Goal: Task Accomplishment & Management: Complete application form

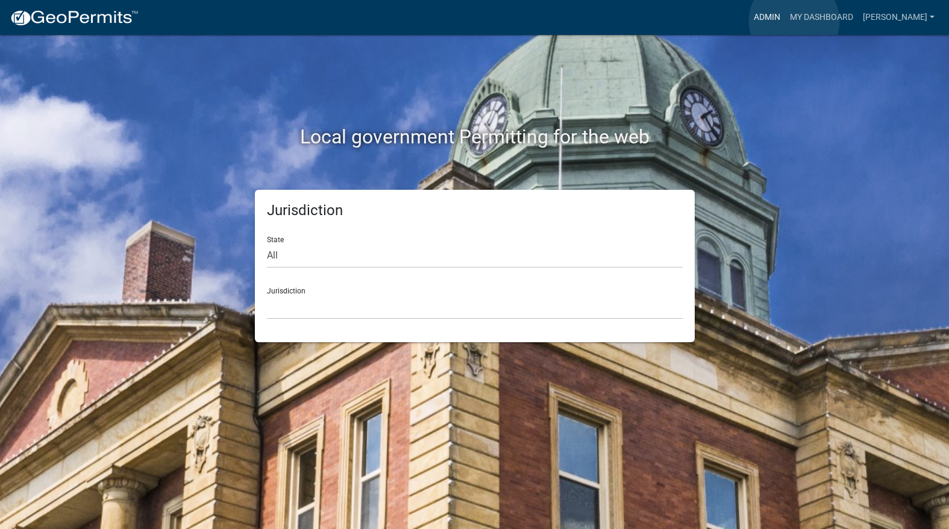
click at [785, 21] on link "Admin" at bounding box center [767, 17] width 36 height 23
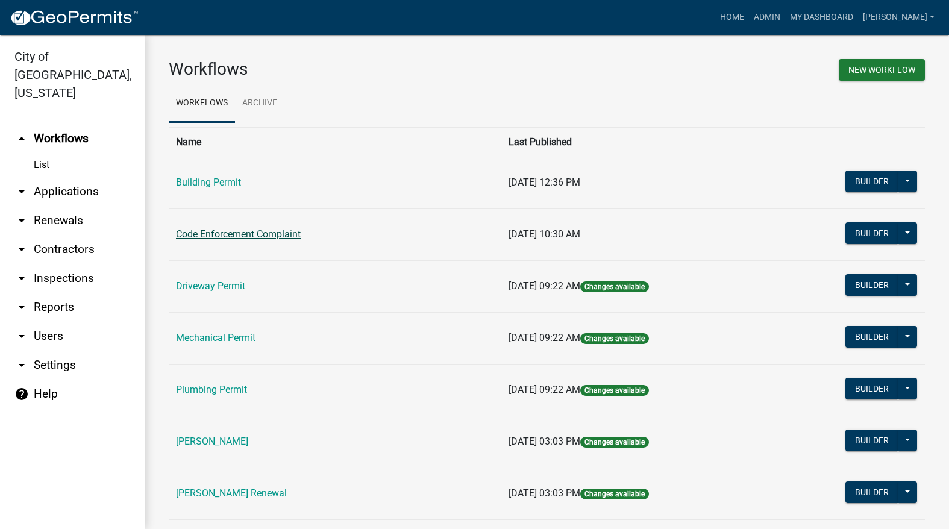
click at [276, 238] on link "Code Enforcement Complaint" at bounding box center [238, 233] width 125 height 11
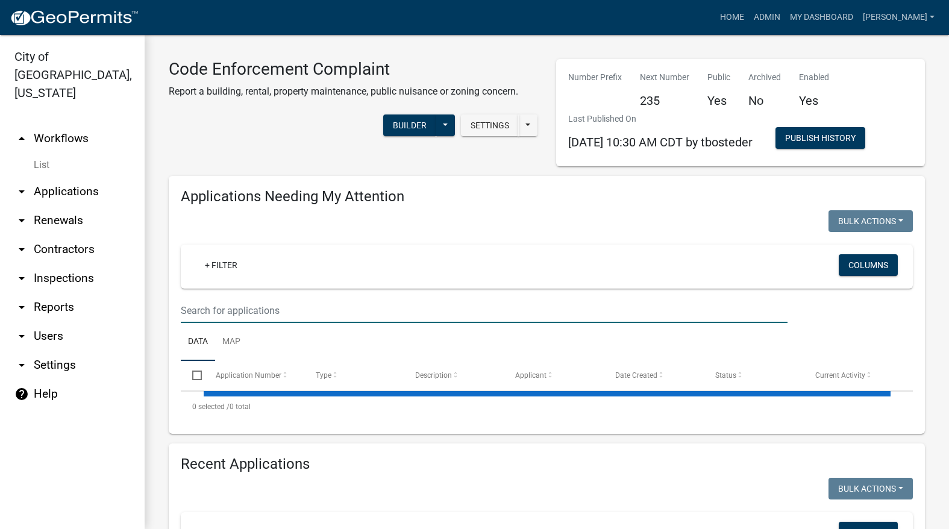
click at [267, 315] on input "text" at bounding box center [484, 310] width 607 height 25
type input "4882"
select select "3: 100"
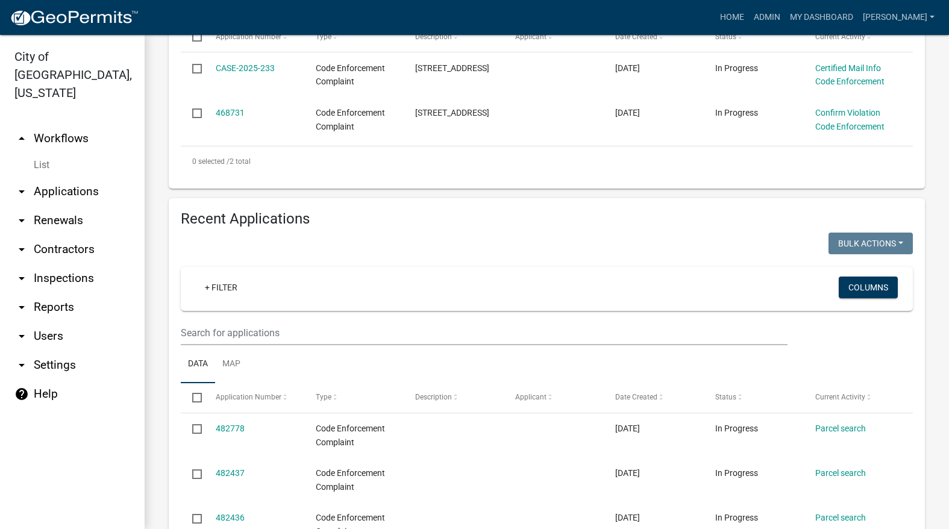
scroll to position [361, 0]
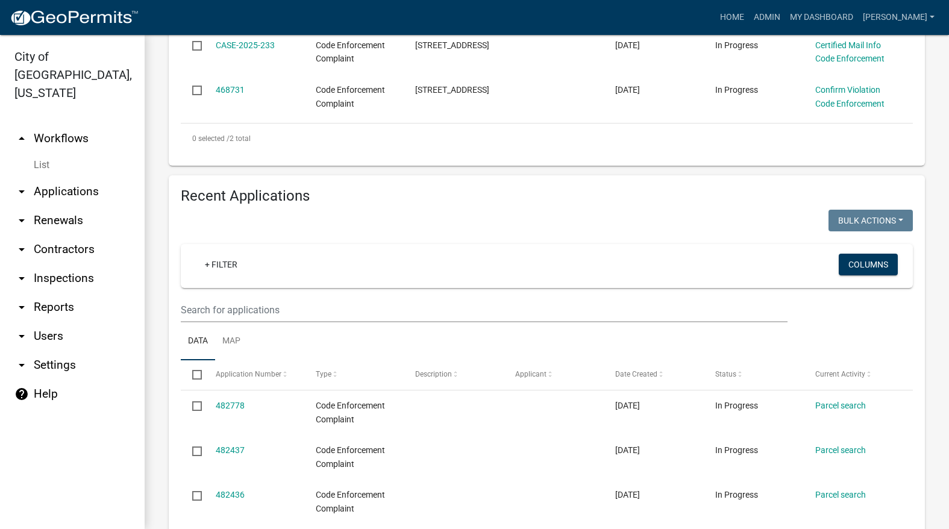
type input "4882"
click at [299, 301] on input "text" at bounding box center [484, 310] width 607 height 25
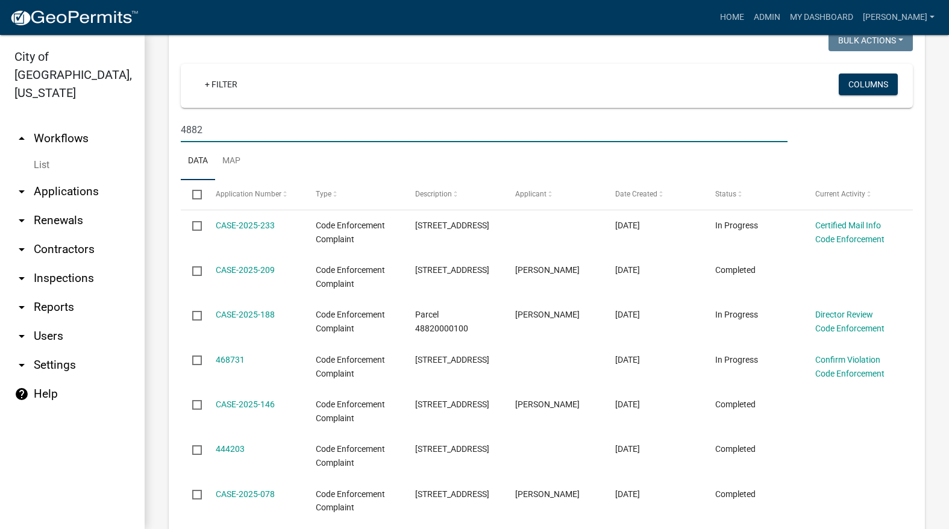
scroll to position [542, 0]
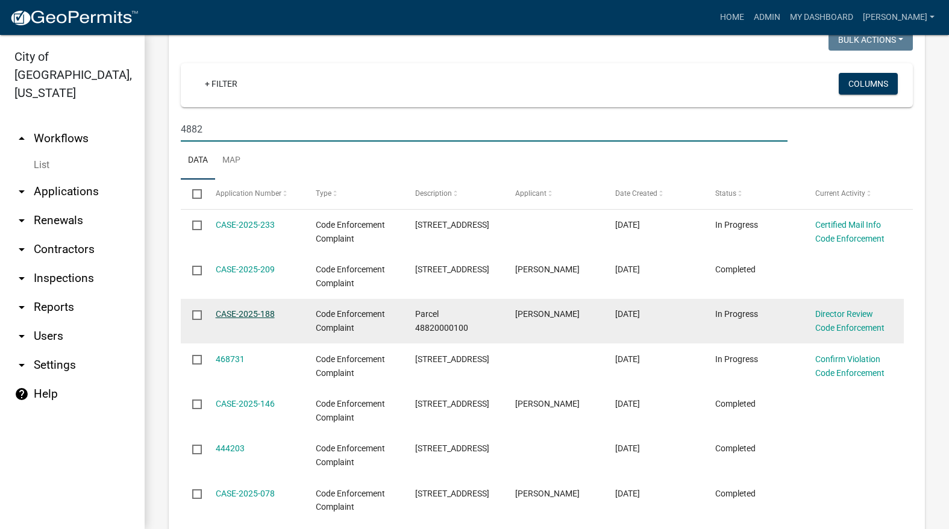
type input "4882"
click at [261, 314] on link "CASE-2025-188" at bounding box center [245, 314] width 59 height 10
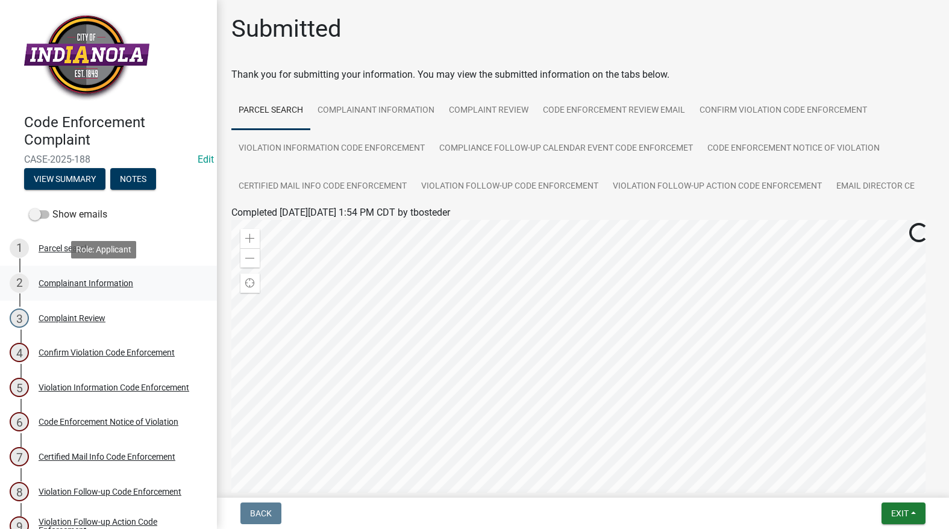
drag, startPoint x: 69, startPoint y: 272, endPoint x: 70, endPoint y: 281, distance: 8.5
click at [70, 277] on link "2 Complainant Information" at bounding box center [108, 283] width 217 height 35
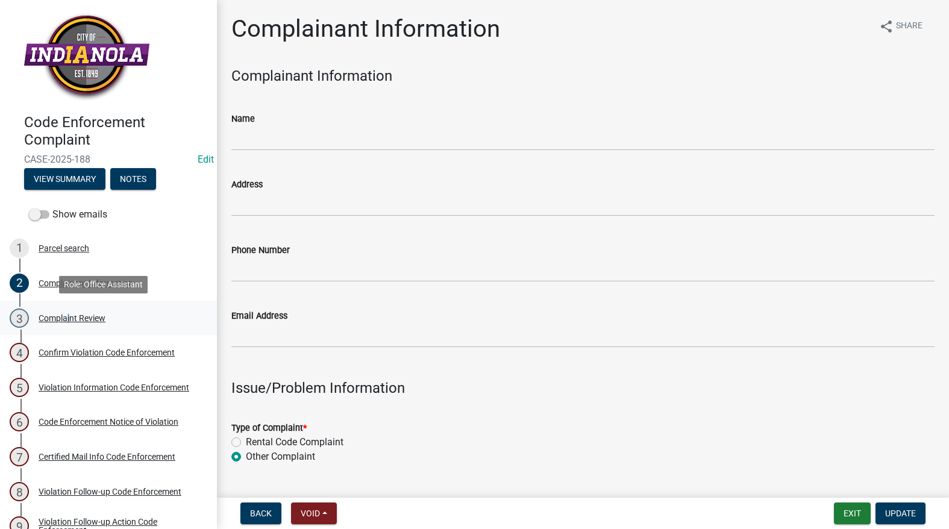
click at [66, 318] on div "Complaint Review" at bounding box center [72, 318] width 67 height 8
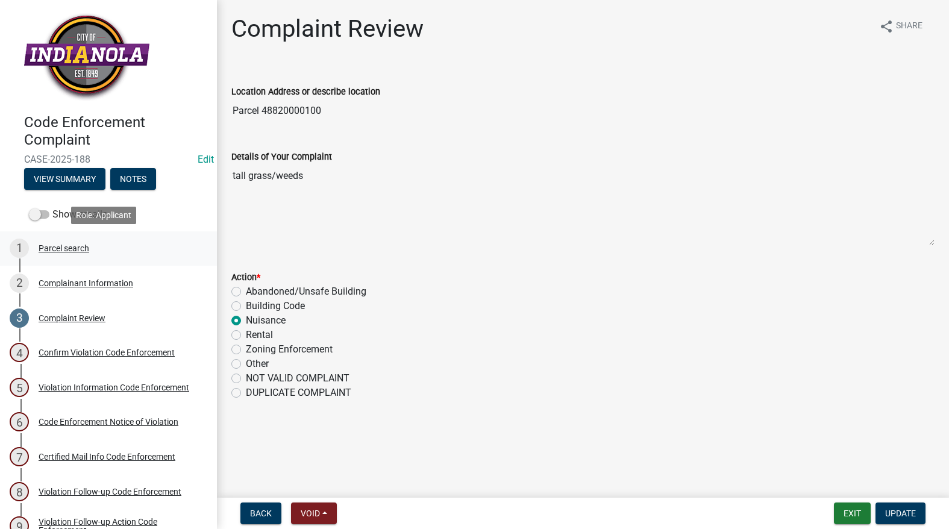
click at [86, 260] on link "1 Parcel search" at bounding box center [108, 248] width 217 height 35
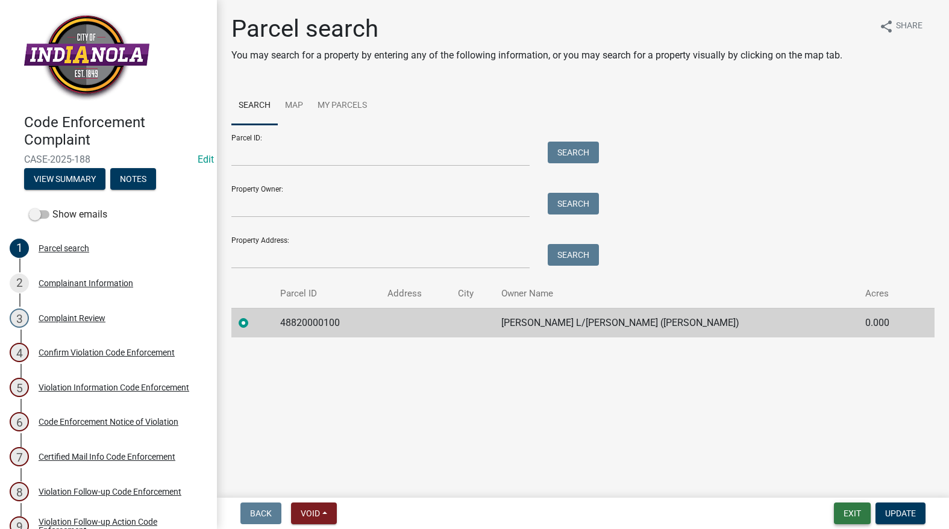
click at [844, 522] on button "Exit" at bounding box center [852, 513] width 37 height 22
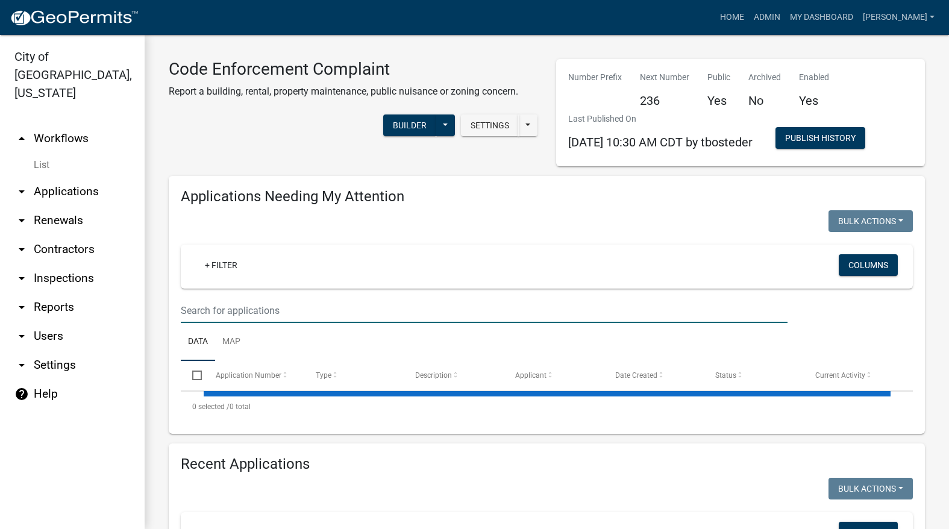
select select "3: 100"
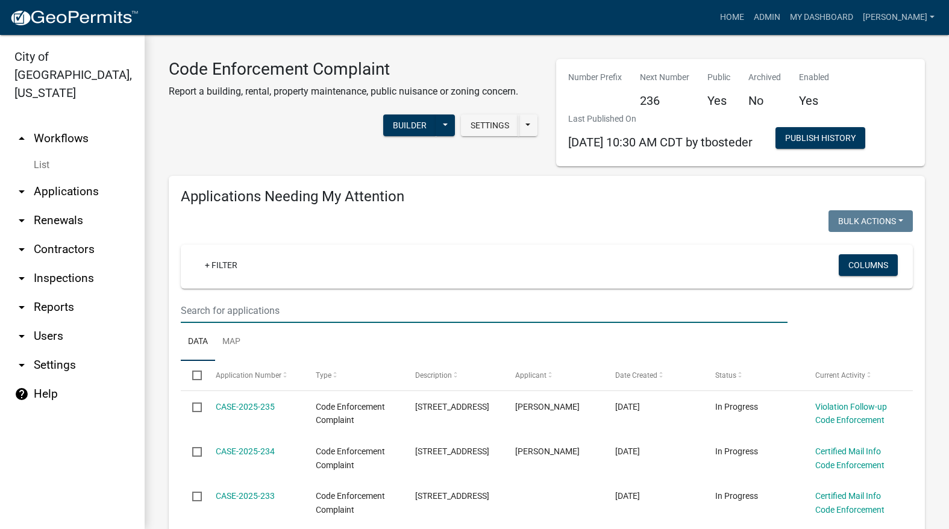
click at [485, 306] on input "text" at bounding box center [484, 310] width 607 height 25
type input "407"
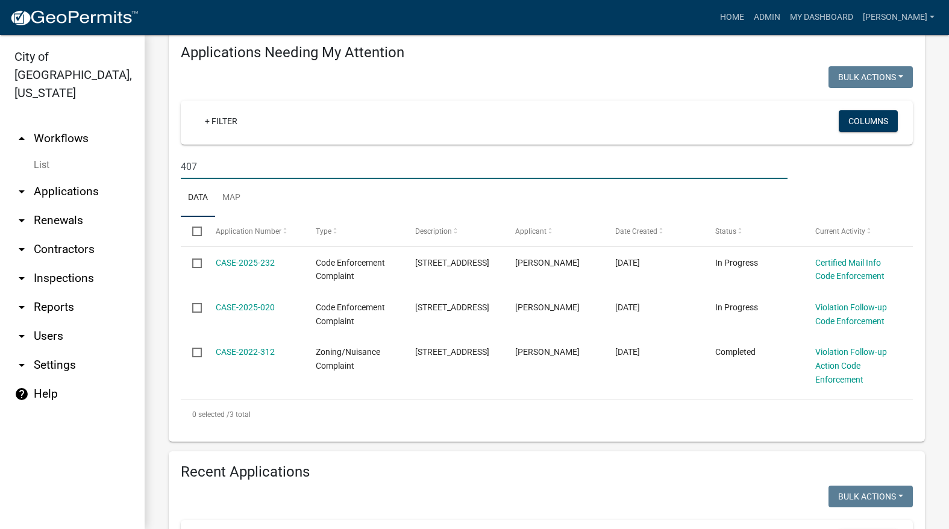
scroll to position [181, 0]
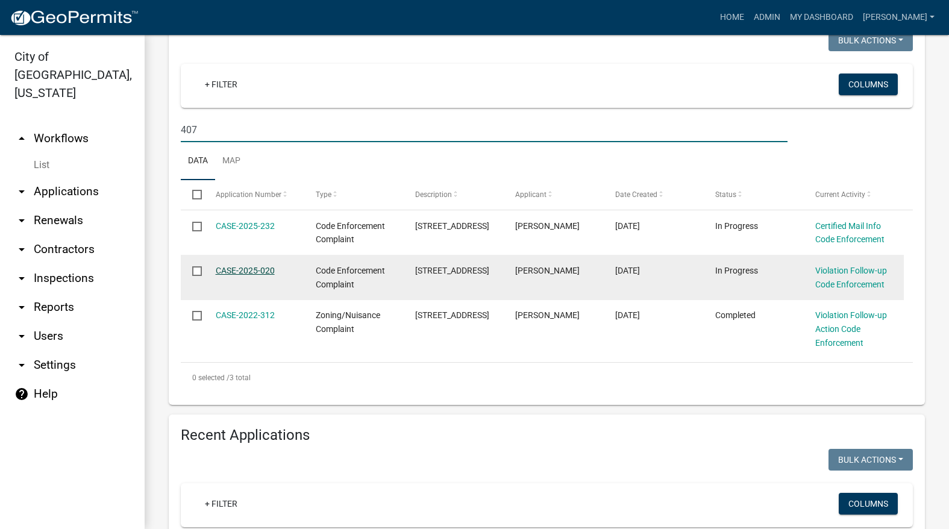
click at [247, 273] on link "CASE-2025-020" at bounding box center [245, 271] width 59 height 10
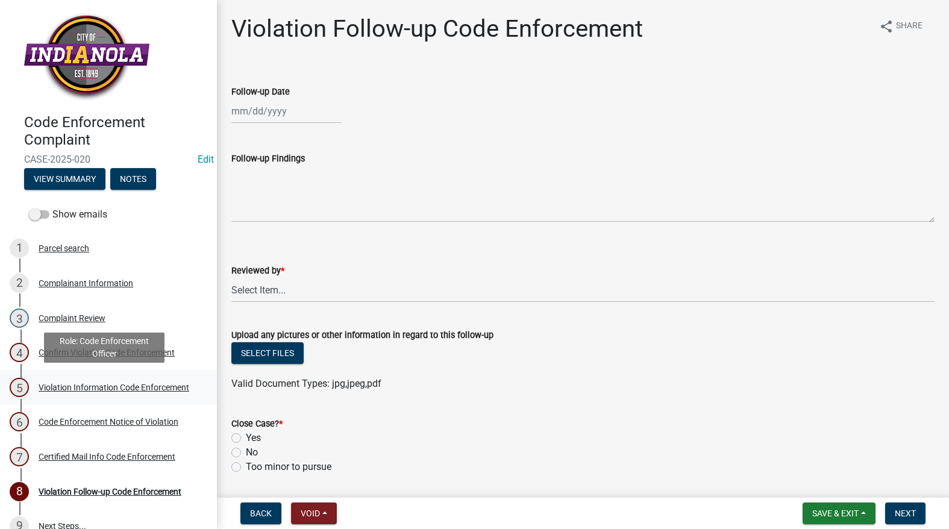
click at [55, 376] on link "5 Violation Information Code Enforcement" at bounding box center [108, 387] width 217 height 35
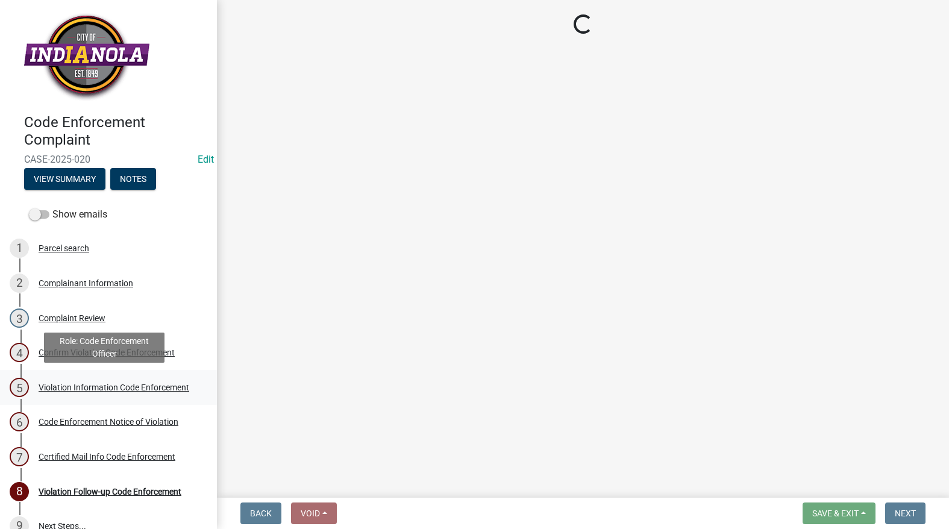
select select "90f24476-4bfd-40de-b340-4f29c833af21"
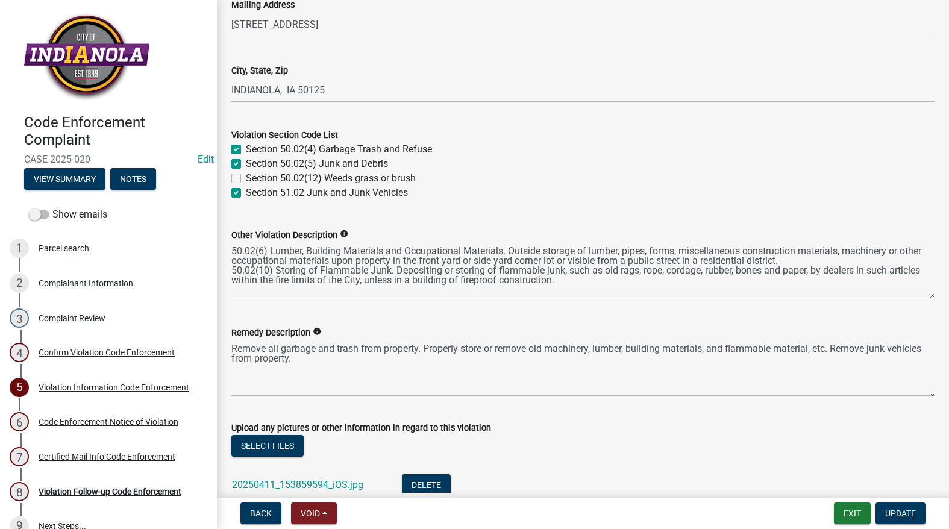
scroll to position [422, 0]
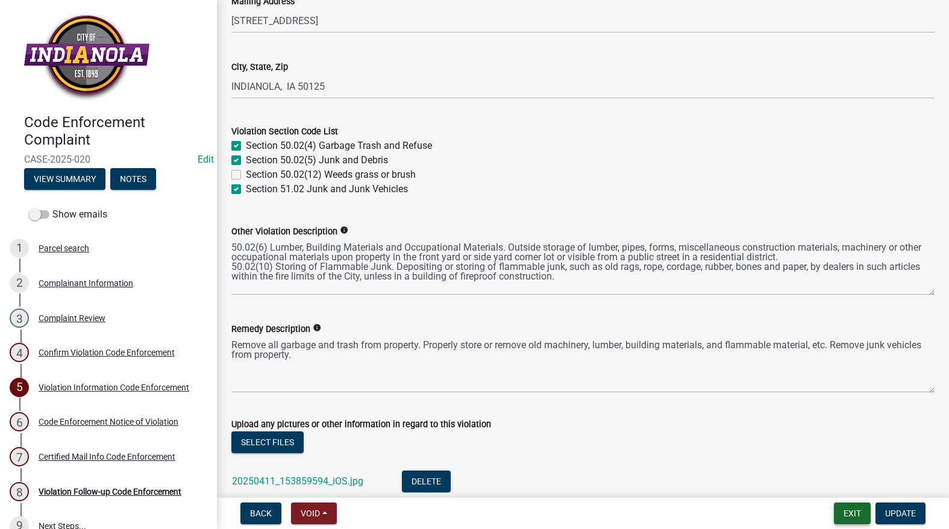
click at [843, 511] on button "Exit" at bounding box center [852, 513] width 37 height 22
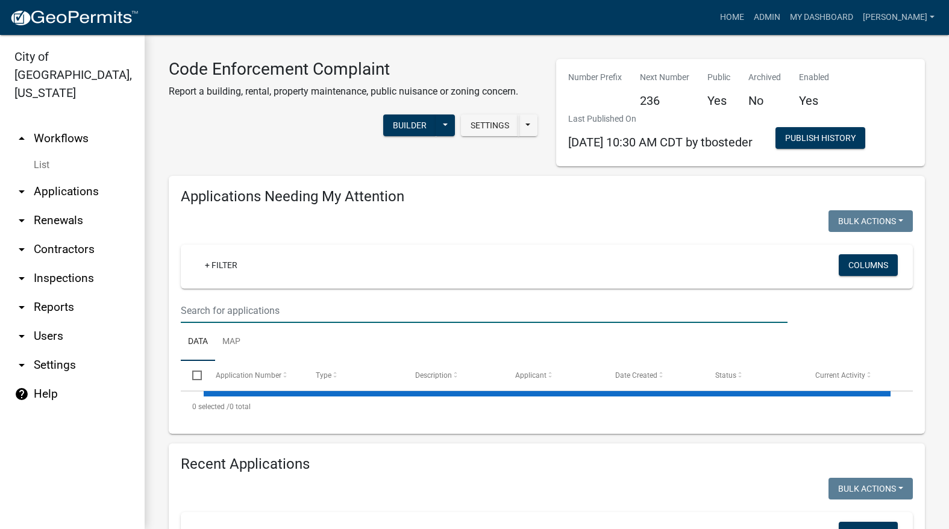
drag, startPoint x: 506, startPoint y: 318, endPoint x: 504, endPoint y: 311, distance: 7.6
click at [506, 315] on input "text" at bounding box center [484, 310] width 607 height 25
select select "3: 100"
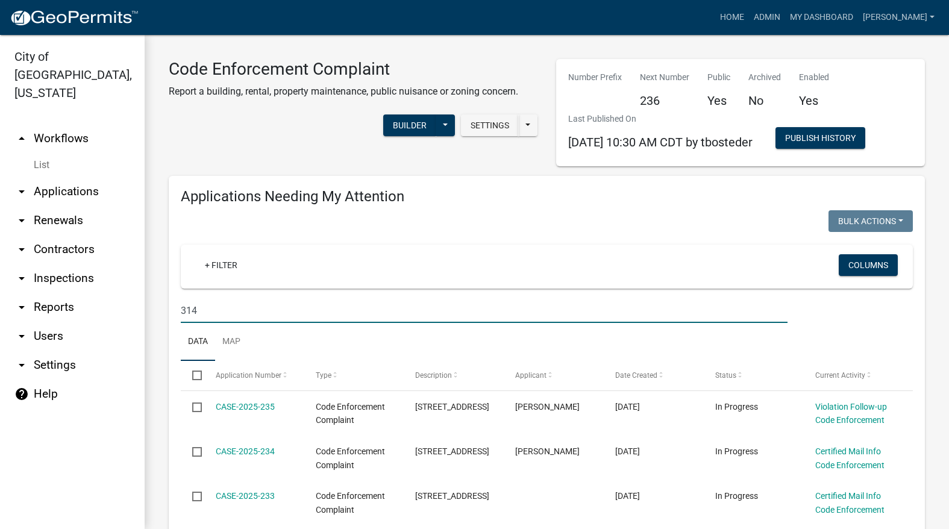
type input "314"
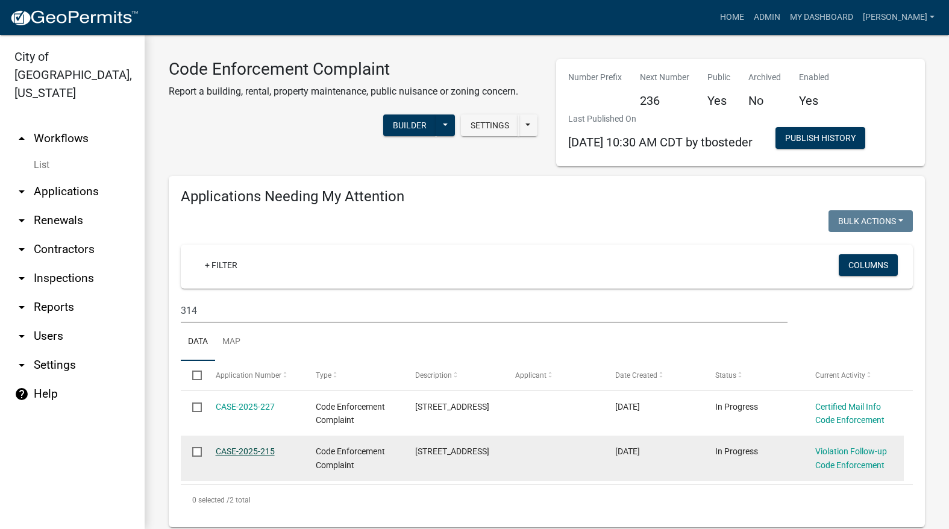
click at [250, 451] on link "CASE-2025-215" at bounding box center [245, 451] width 59 height 10
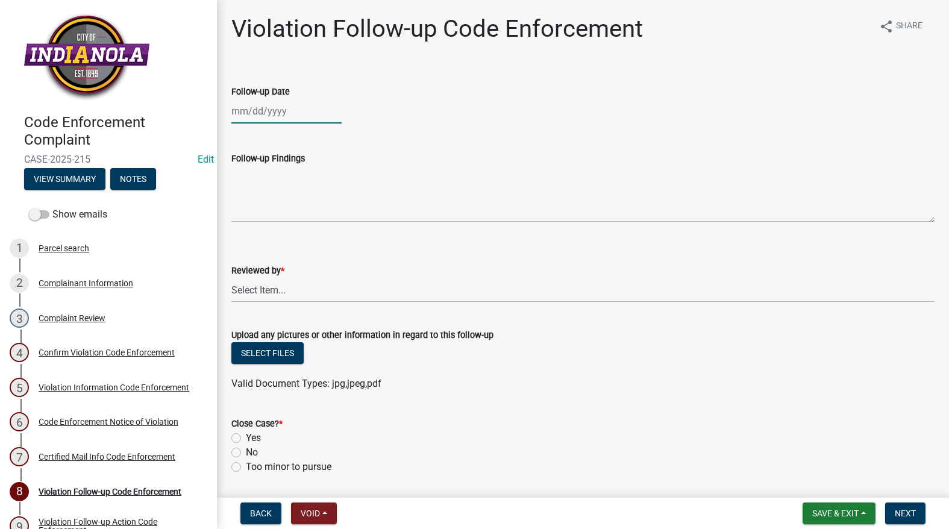
click at [293, 117] on div at bounding box center [286, 111] width 110 height 25
select select "9"
select select "2025"
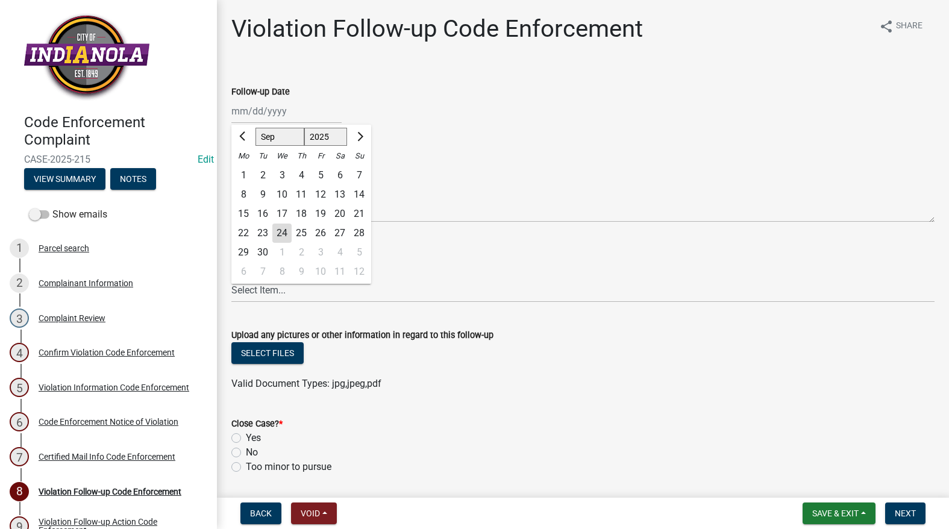
click at [326, 207] on div "19" at bounding box center [320, 213] width 19 height 19
type input "[DATE]"
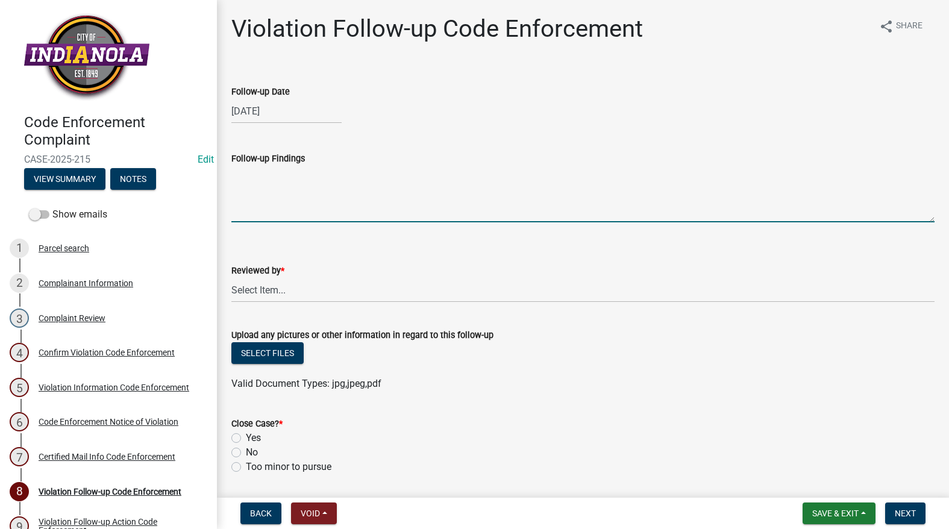
click at [320, 186] on textarea "Follow-up Findings" at bounding box center [582, 194] width 703 height 57
type textarea "City abated"
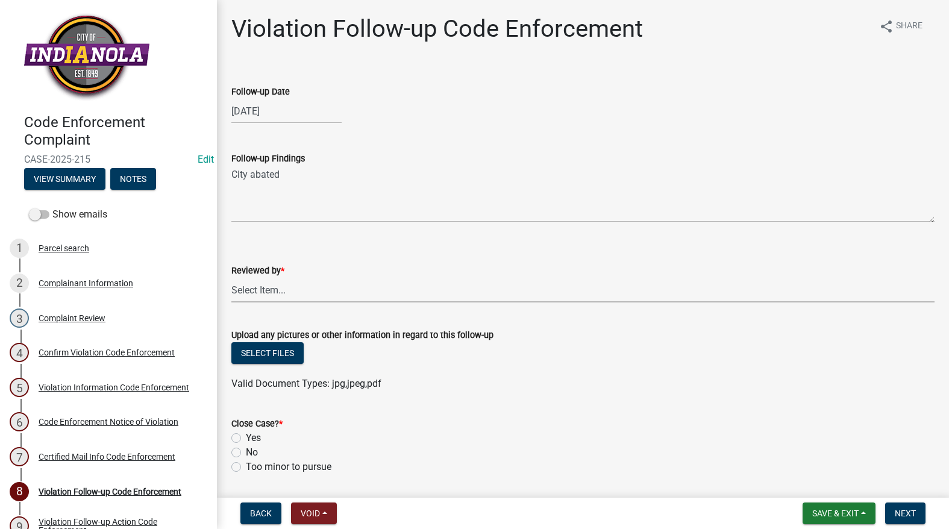
click at [341, 298] on select "Select Item... [PERSON_NAME] [PERSON_NAME] [PERSON_NAME] Other" at bounding box center [582, 290] width 703 height 25
click at [231, 278] on select "Select Item... [PERSON_NAME] [PERSON_NAME] [PERSON_NAME] Other" at bounding box center [582, 290] width 703 height 25
select select "634d5426-b8b3-48ee-aa1e-d523f7499186"
click at [344, 320] on form "Upload any pictures or other information in regard to this follow-up Select fil…" at bounding box center [582, 352] width 703 height 78
click at [246, 439] on label "Yes" at bounding box center [253, 438] width 15 height 14
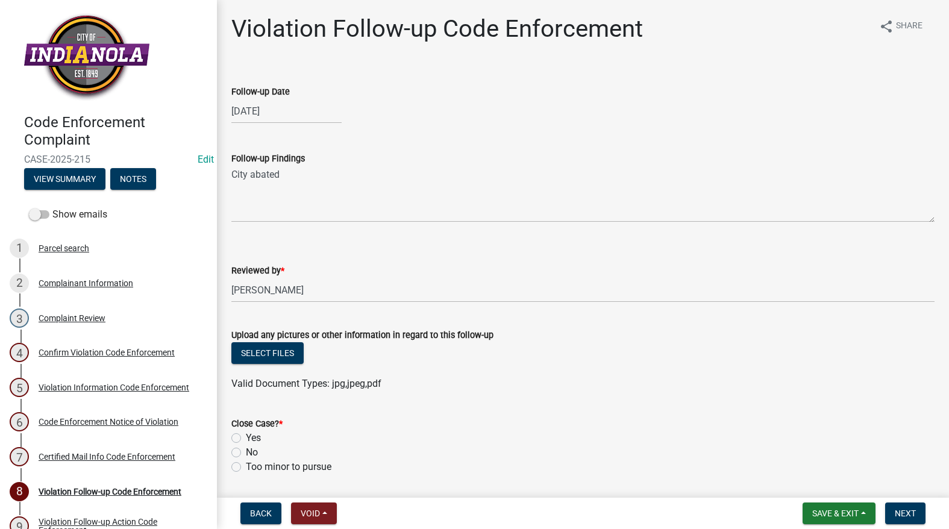
click at [246, 438] on input "Yes" at bounding box center [250, 435] width 8 height 8
radio input "true"
click at [908, 512] on span "Next" at bounding box center [904, 513] width 21 height 10
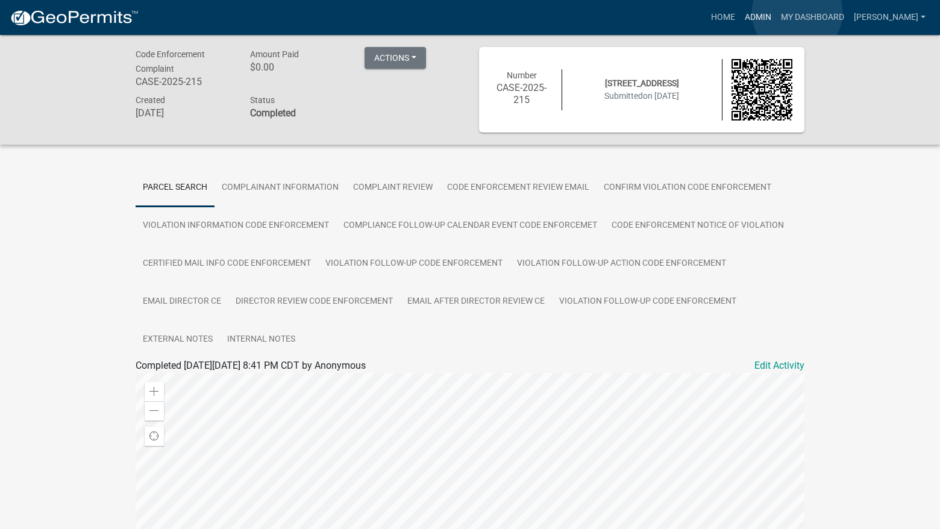
click at [776, 13] on link "Admin" at bounding box center [758, 17] width 36 height 23
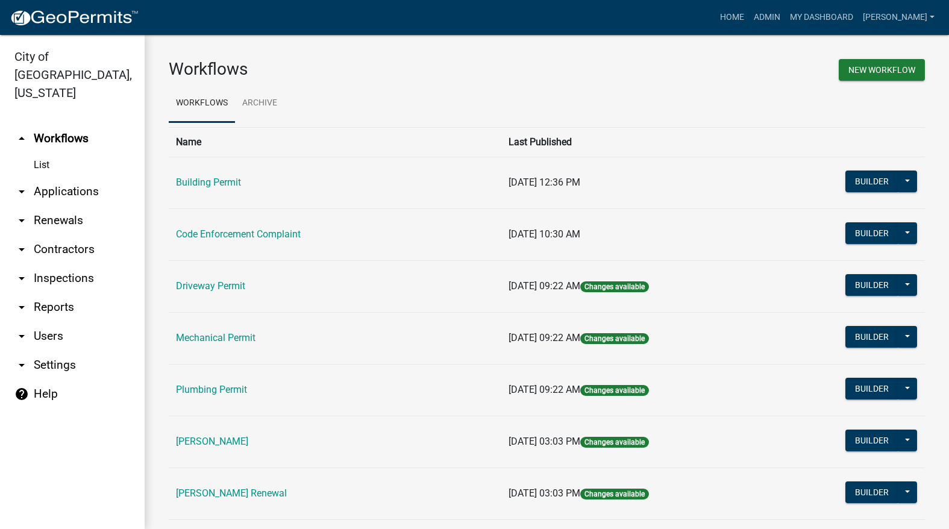
click at [240, 234] on link "Code Enforcement Complaint" at bounding box center [238, 233] width 125 height 11
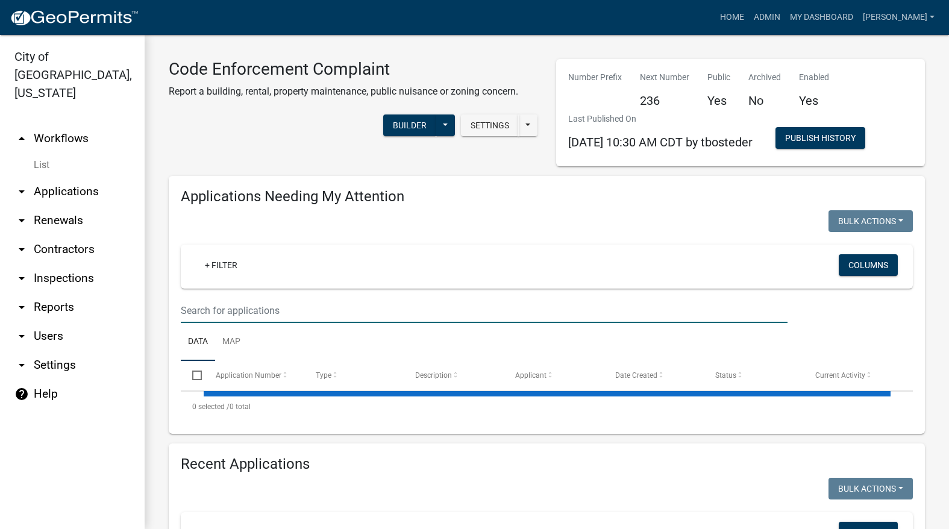
click at [273, 308] on input "text" at bounding box center [484, 310] width 607 height 25
select select "3: 100"
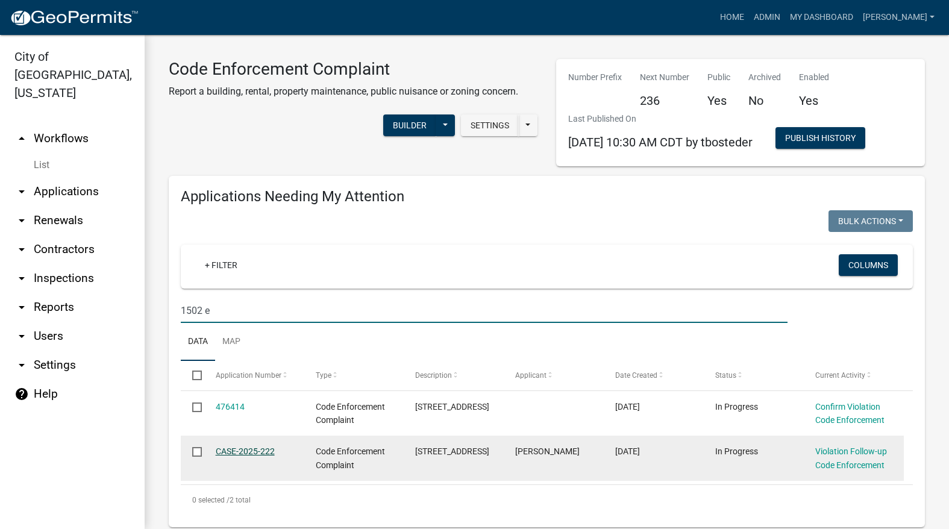
type input "1502 e"
click at [250, 449] on link "CASE-2025-222" at bounding box center [245, 451] width 59 height 10
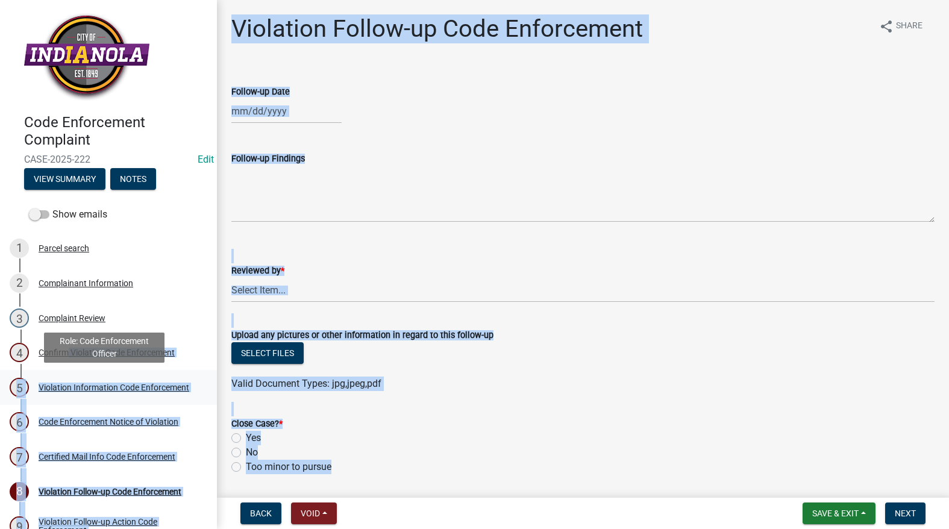
click at [61, 383] on div "Violation Information Code Enforcement" at bounding box center [114, 387] width 151 height 8
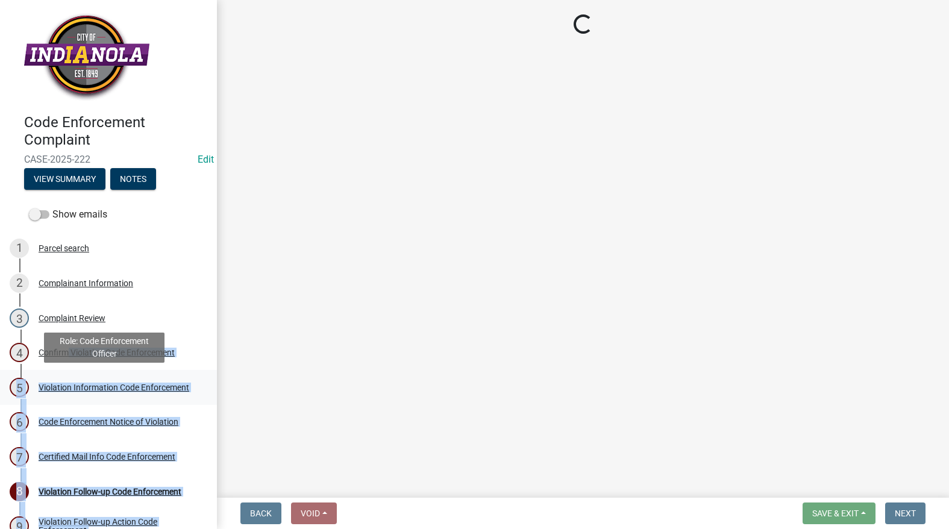
click at [62, 383] on div "Violation Information Code Enforcement" at bounding box center [114, 387] width 151 height 8
select select "634d5426-b8b3-48ee-aa1e-d523f7499186"
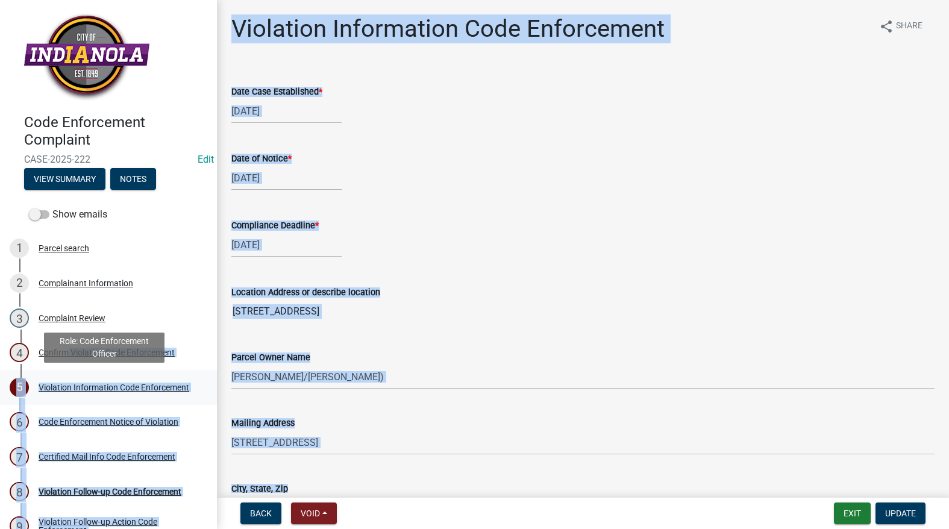
click at [62, 383] on div "Violation Information Code Enforcement" at bounding box center [114, 387] width 151 height 8
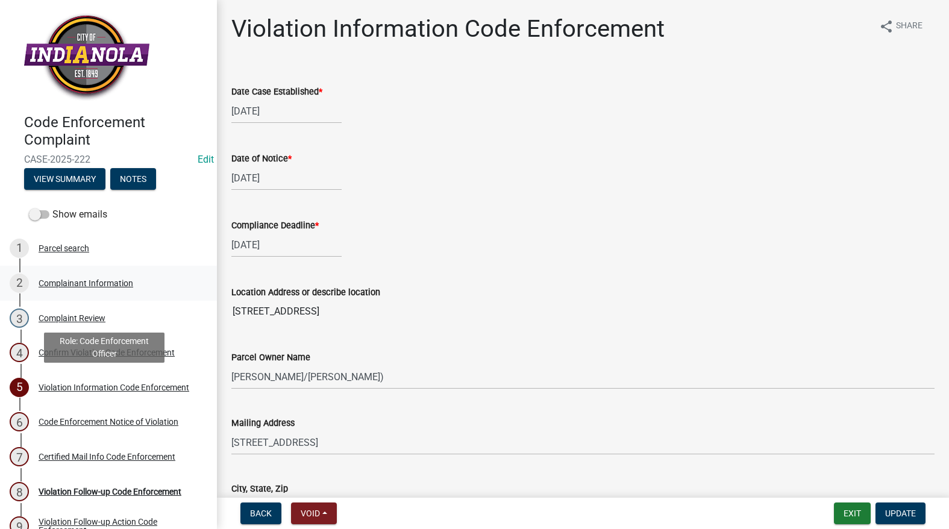
select select "634d5426-b8b3-48ee-aa1e-d523f7499186"
click at [687, 75] on div "Date Case Established * [DATE]" at bounding box center [582, 95] width 703 height 56
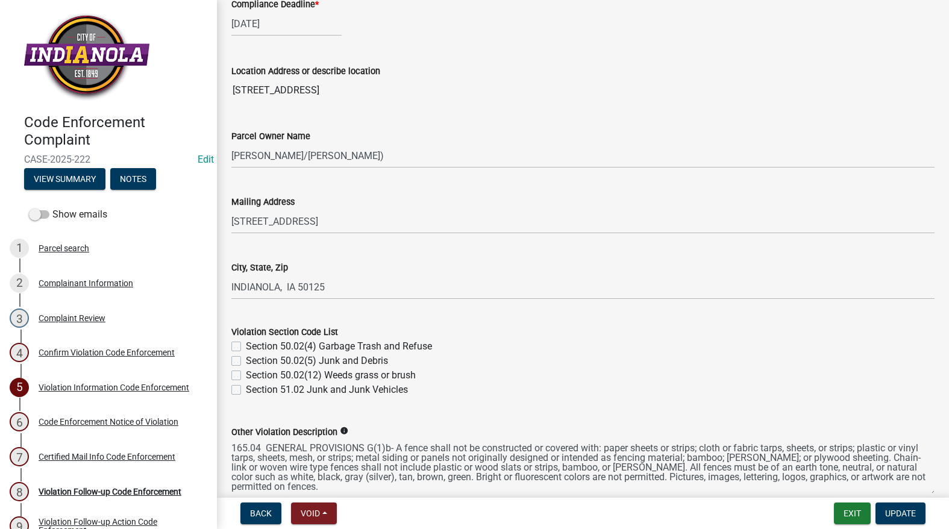
scroll to position [361, 0]
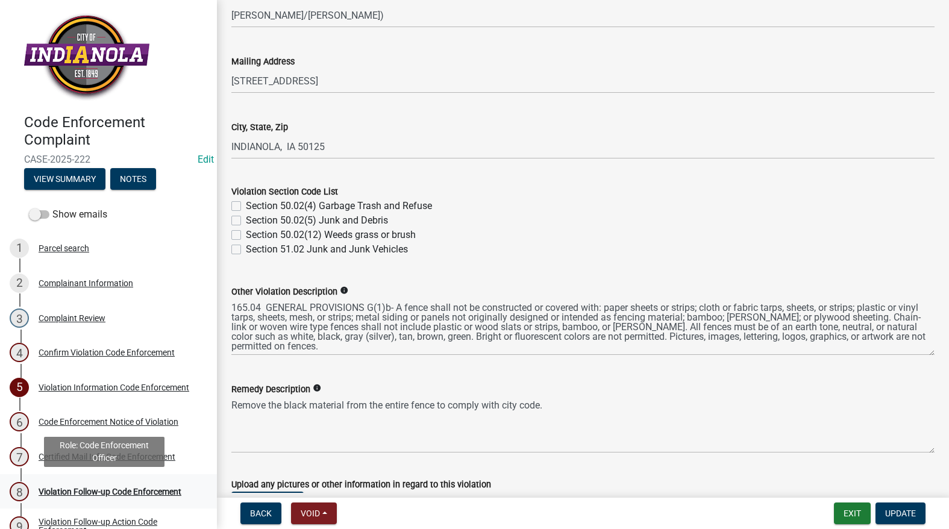
click at [163, 493] on div "Violation Follow-up Code Enforcement" at bounding box center [110, 491] width 143 height 8
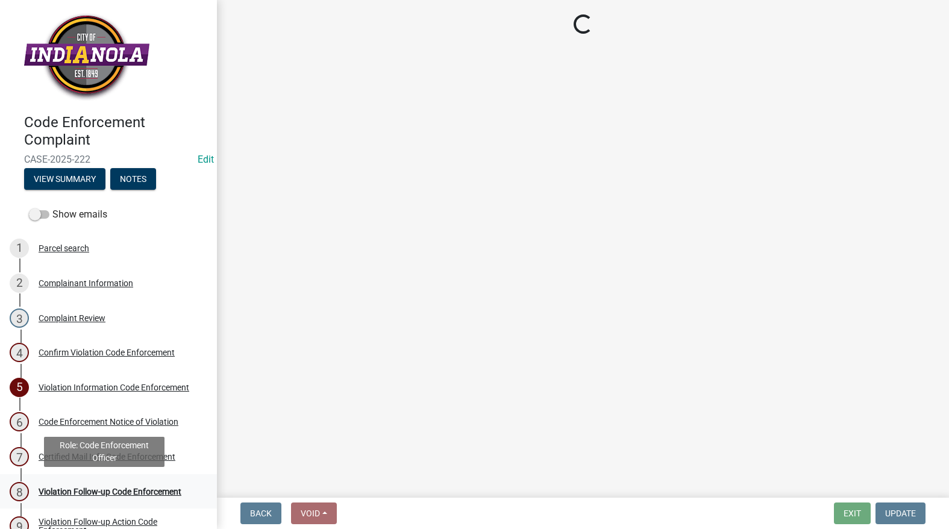
scroll to position [0, 0]
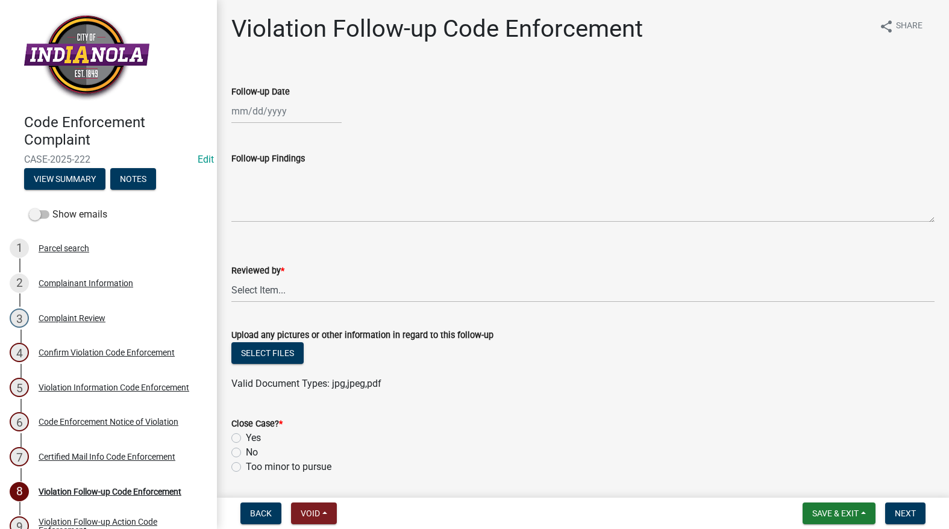
click at [277, 115] on div at bounding box center [286, 111] width 110 height 25
select select "9"
select select "2025"
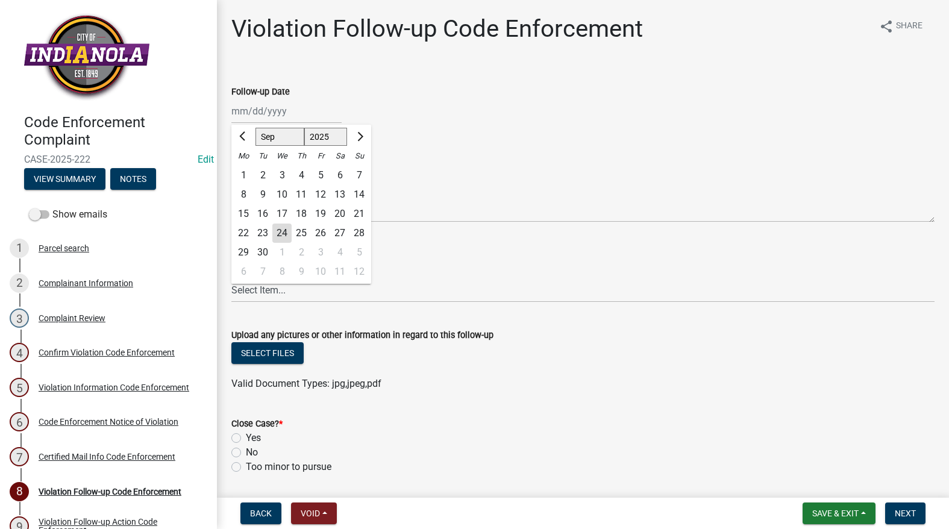
click at [282, 226] on div "24" at bounding box center [281, 232] width 19 height 19
type input "[DATE]"
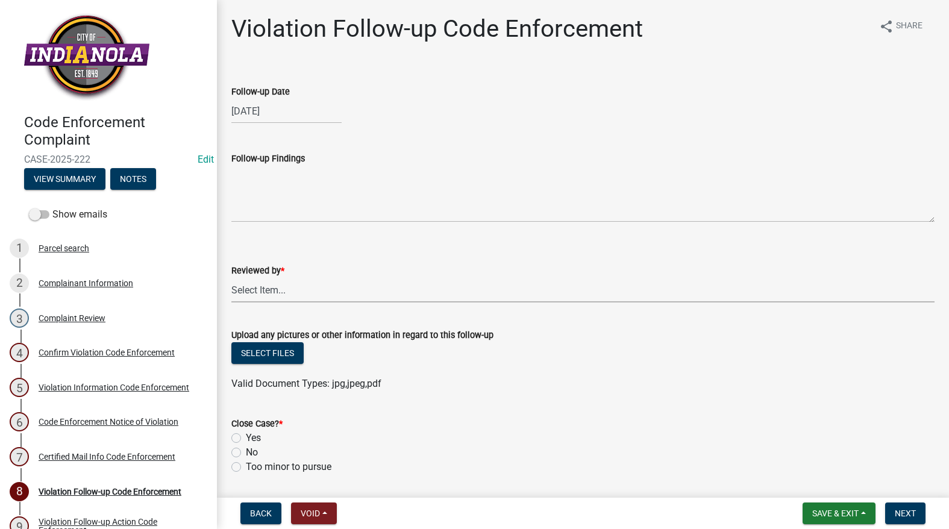
click at [265, 280] on select "Select Item... [PERSON_NAME] [PERSON_NAME] [PERSON_NAME] Other" at bounding box center [582, 290] width 703 height 25
click at [231, 278] on select "Select Item... [PERSON_NAME] [PERSON_NAME] [PERSON_NAME] Other" at bounding box center [582, 290] width 703 height 25
select select "634d5426-b8b3-48ee-aa1e-d523f7499186"
click at [246, 434] on label "Yes" at bounding box center [253, 438] width 15 height 14
click at [246, 434] on input "Yes" at bounding box center [250, 435] width 8 height 8
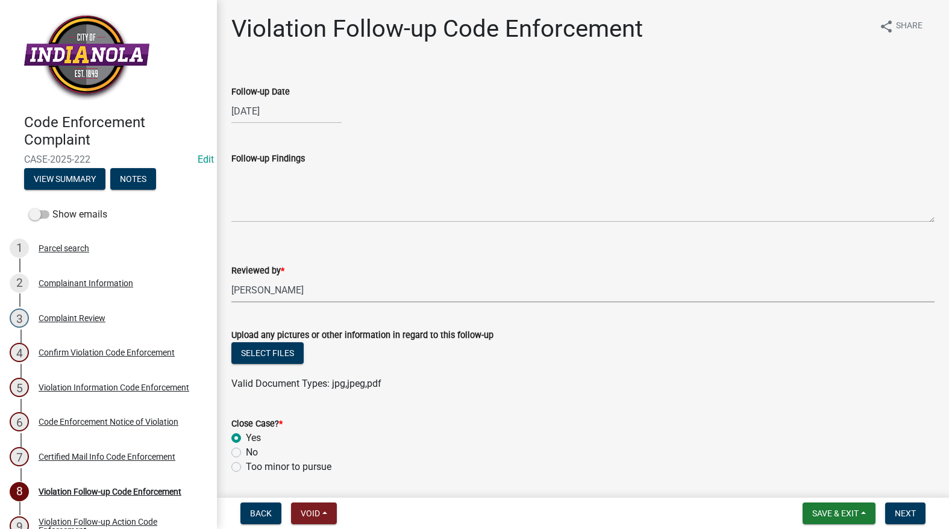
radio input "true"
click at [911, 507] on button "Next" at bounding box center [905, 513] width 40 height 22
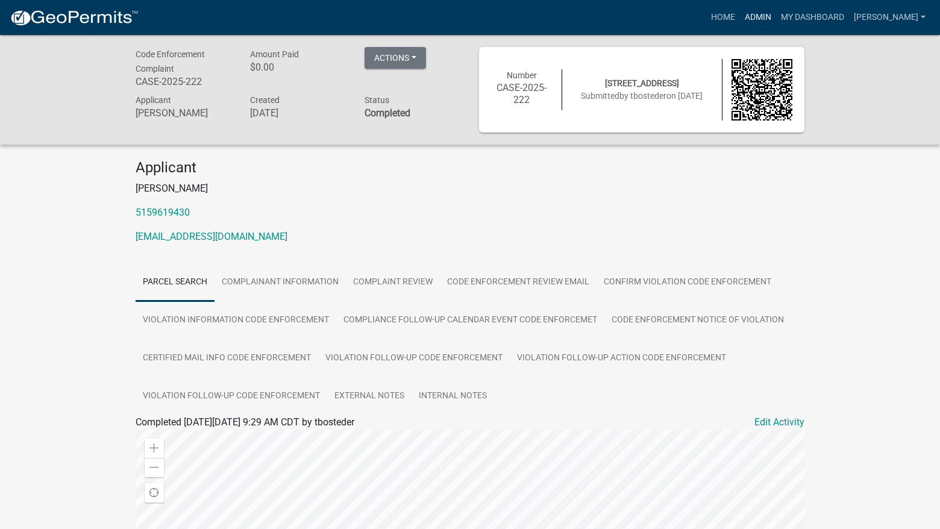
click at [776, 6] on link "Admin" at bounding box center [758, 17] width 36 height 23
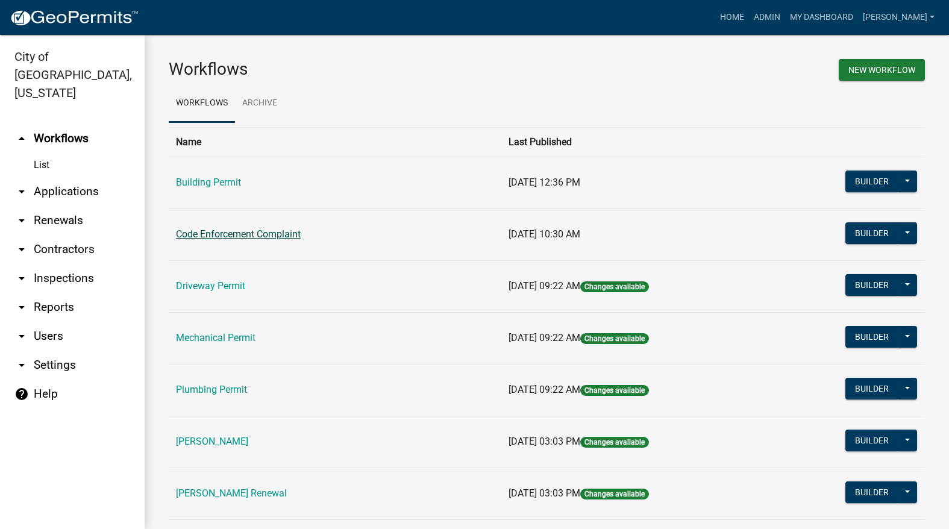
click at [211, 231] on link "Code Enforcement Complaint" at bounding box center [238, 233] width 125 height 11
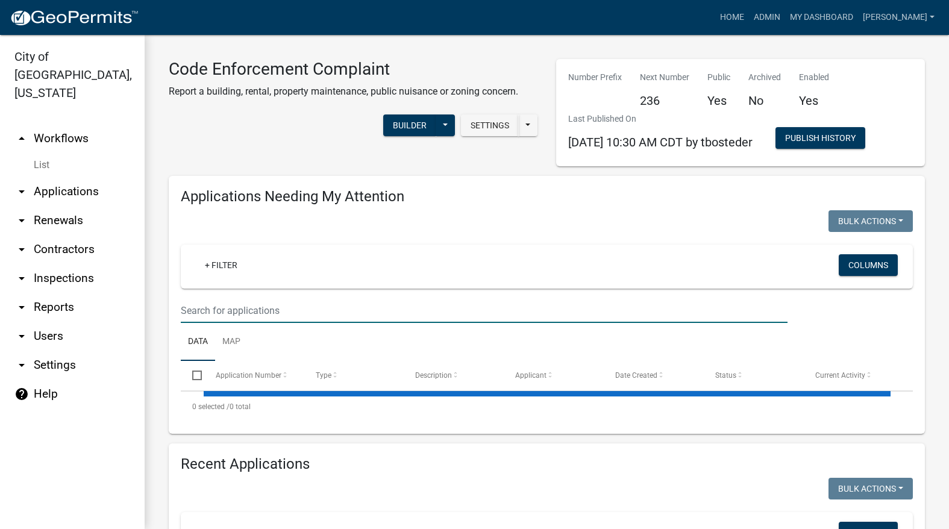
click at [232, 310] on input "text" at bounding box center [484, 310] width 607 height 25
select select "3: 100"
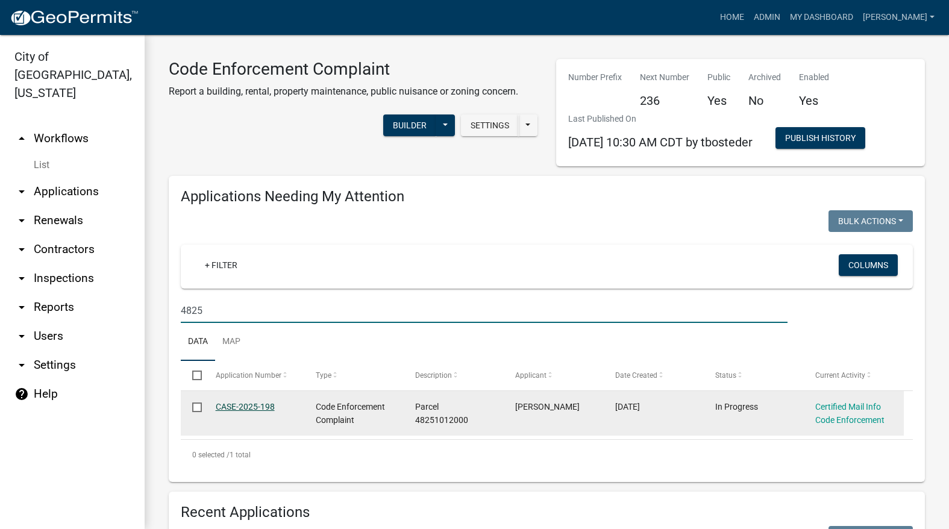
type input "4825"
click at [231, 405] on link "CASE-2025-198" at bounding box center [245, 407] width 59 height 10
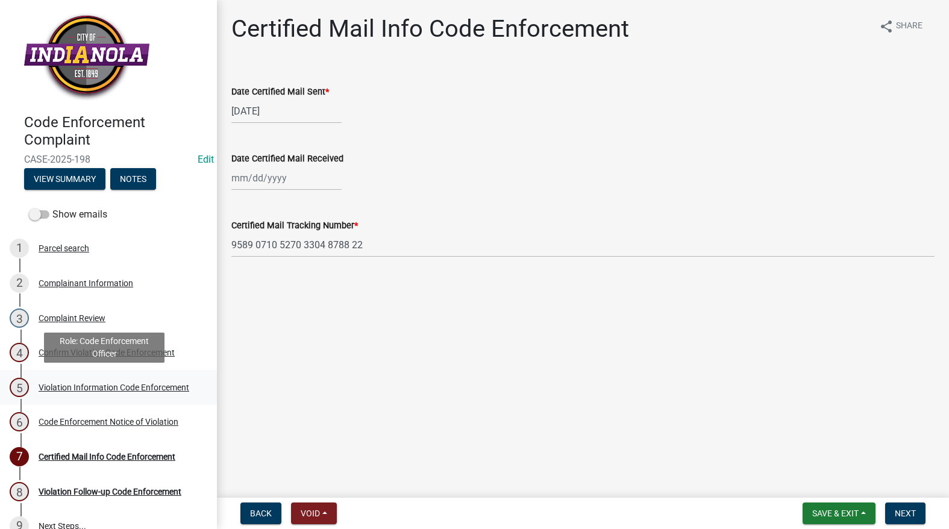
click at [82, 383] on div "Violation Information Code Enforcement" at bounding box center [114, 387] width 151 height 8
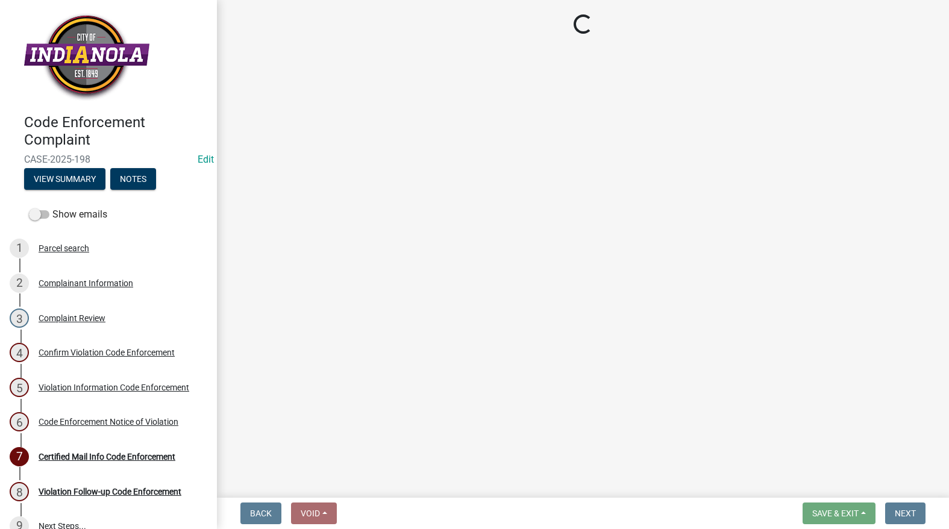
select select "634d5426-b8b3-48ee-aa1e-d523f7499186"
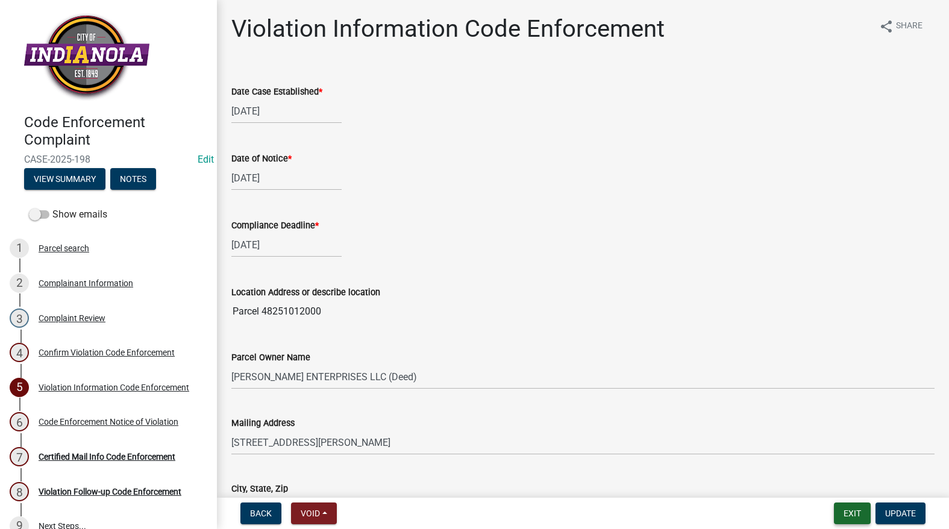
click at [854, 508] on button "Exit" at bounding box center [852, 513] width 37 height 22
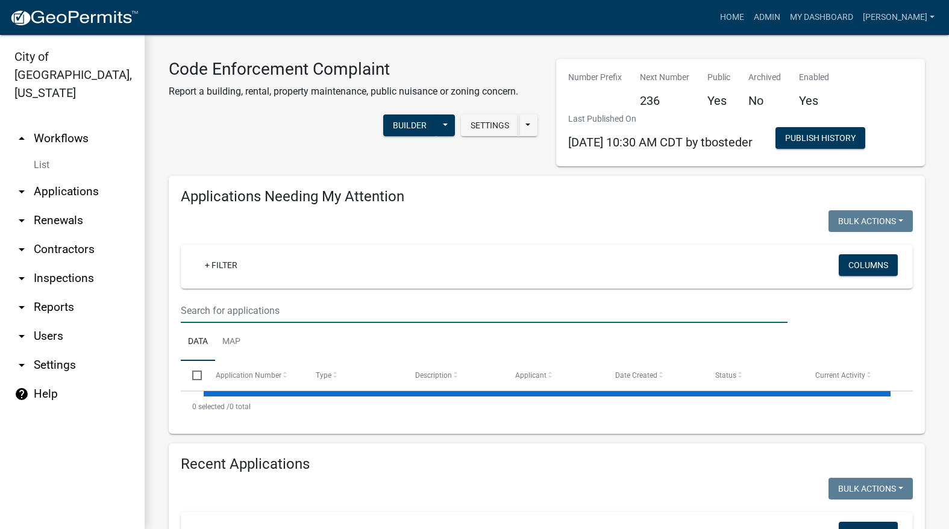
click at [310, 314] on input "text" at bounding box center [484, 310] width 607 height 25
click at [307, 317] on input "text" at bounding box center [484, 310] width 607 height 25
select select "3: 100"
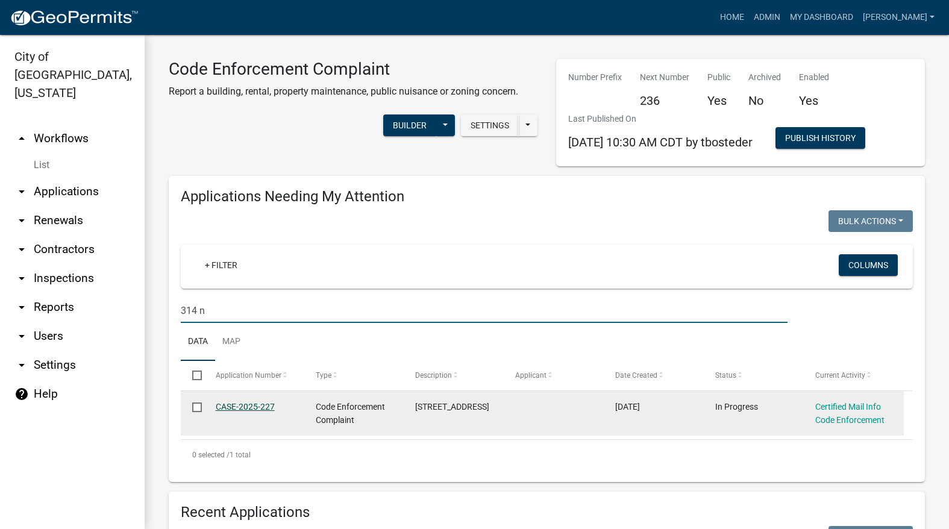
type input "314 n"
click at [252, 402] on link "CASE-2025-227" at bounding box center [245, 407] width 59 height 10
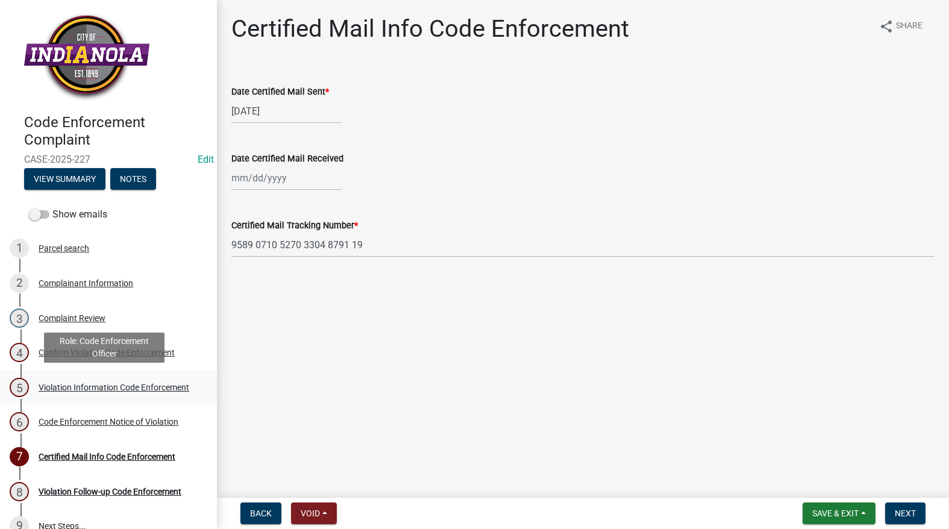
click at [32, 393] on div "5 Violation Information Code Enforcement" at bounding box center [104, 387] width 188 height 19
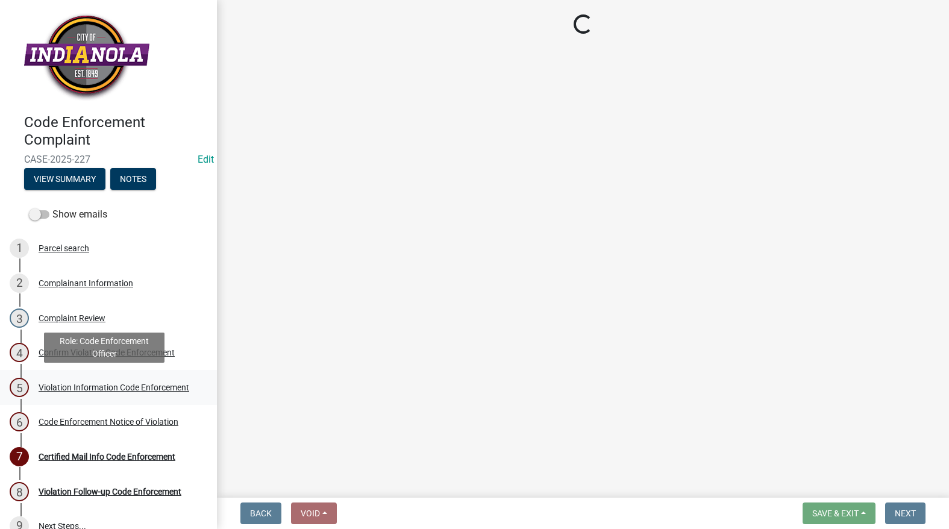
select select "634d5426-b8b3-48ee-aa1e-d523f7499186"
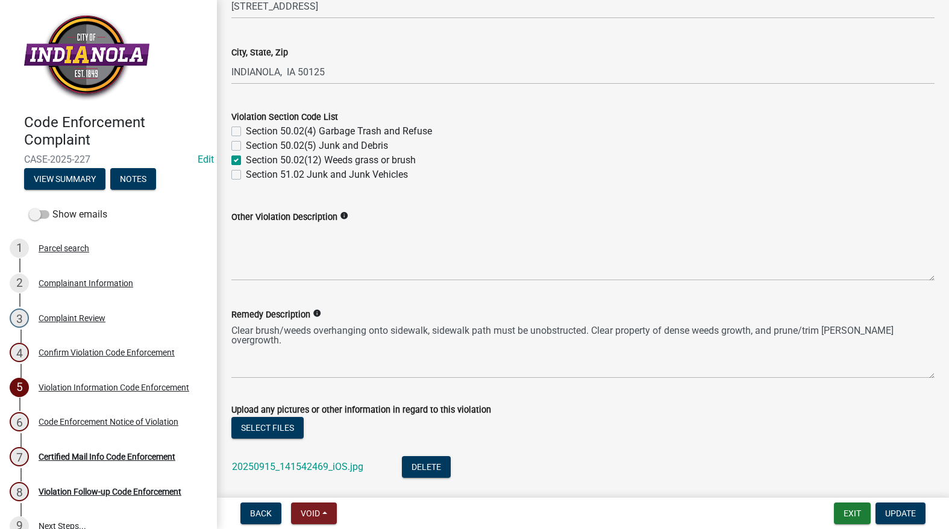
scroll to position [542, 0]
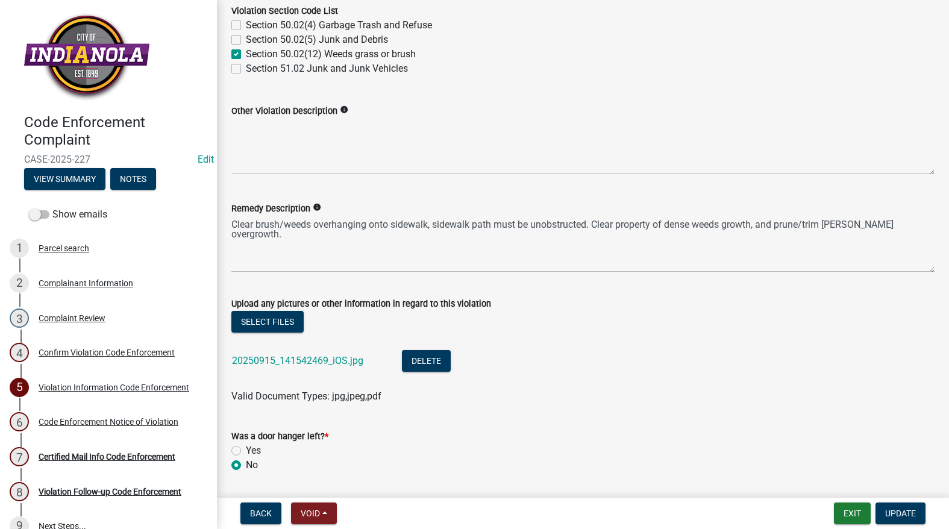
click at [311, 354] on div "20250915_141542469_iOS.jpg" at bounding box center [307, 362] width 151 height 25
click at [311, 357] on link "20250915_141542469_iOS.jpg" at bounding box center [297, 360] width 131 height 11
